Goal: Transaction & Acquisition: Purchase product/service

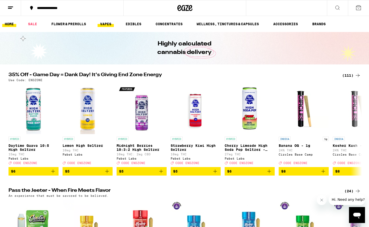
click at [109, 24] on link "VAPES" at bounding box center [106, 24] width 16 height 6
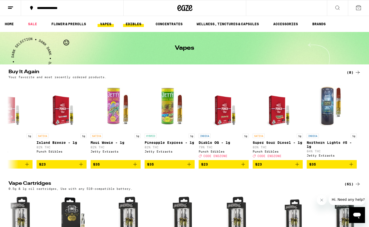
click at [133, 23] on link "EDIBLES" at bounding box center [133, 24] width 21 height 6
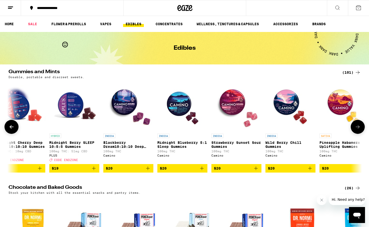
scroll to position [0, 2878]
